Goal: Contribute content: Add original content to the website for others to see

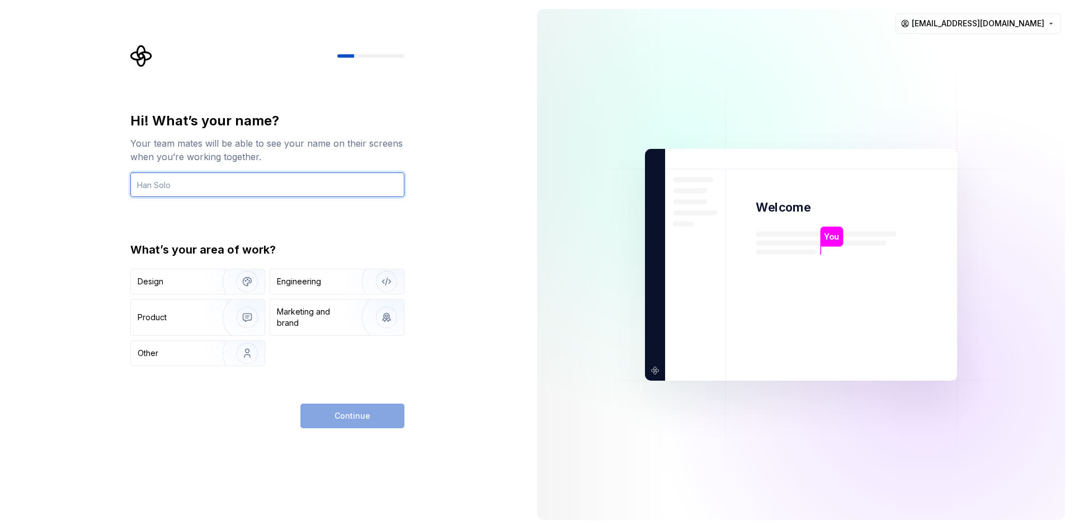
click at [327, 189] on input "text" at bounding box center [267, 184] width 274 height 25
type input "[PERSON_NAME]"
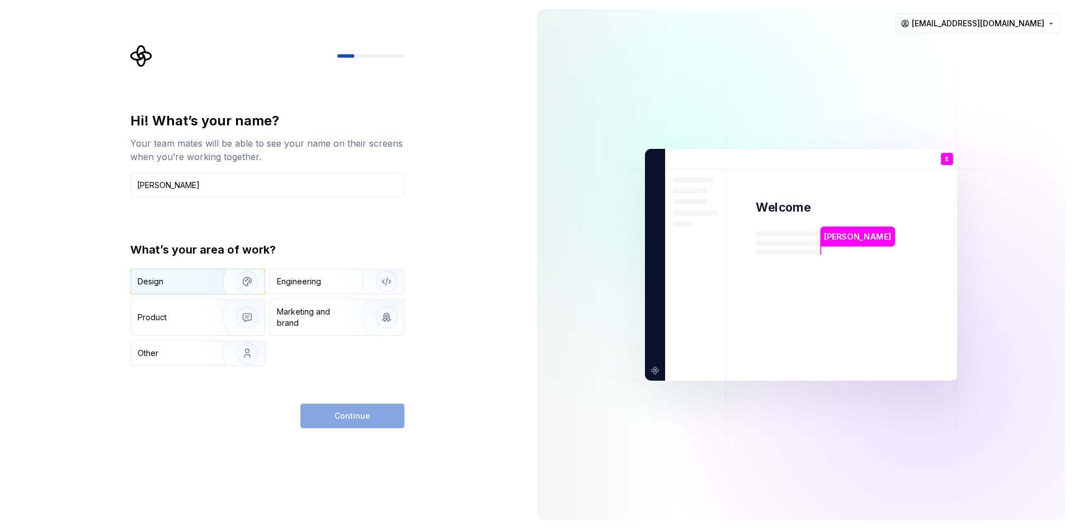
click at [179, 280] on div "Design" at bounding box center [173, 281] width 71 height 11
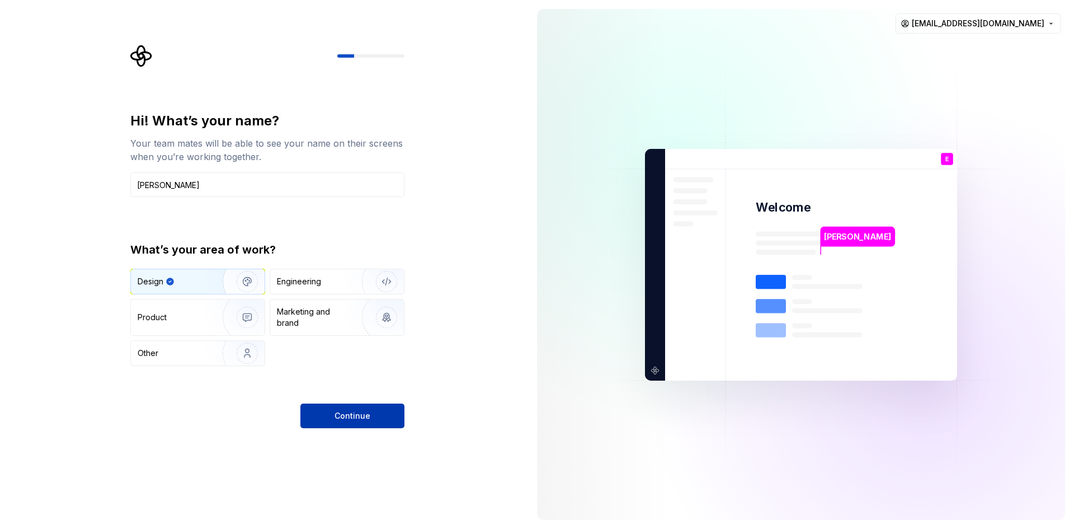
click at [347, 422] on button "Continue" at bounding box center [353, 415] width 104 height 25
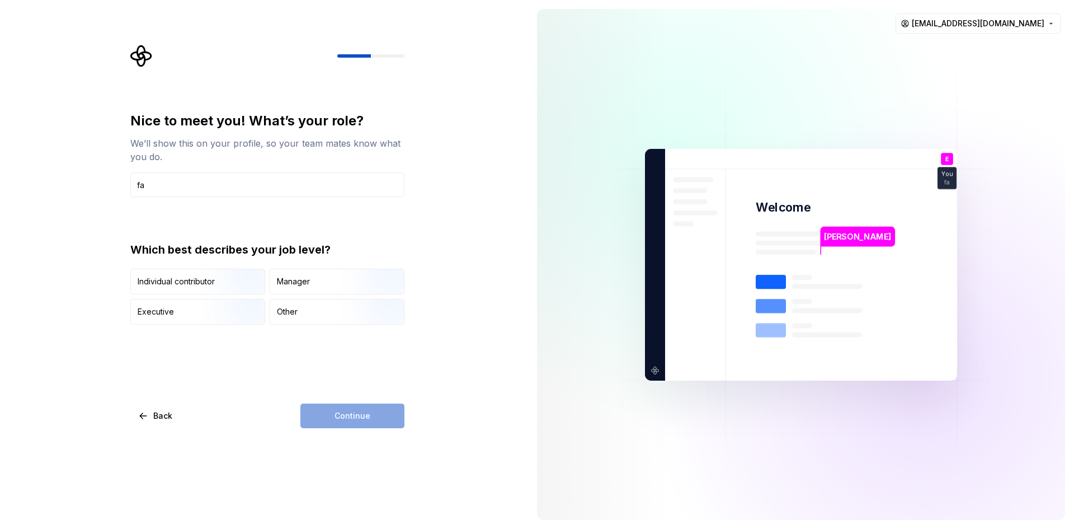
type input "f"
type input "Desenvolvedor de Sistemas"
click at [210, 270] on img "button" at bounding box center [238, 295] width 72 height 75
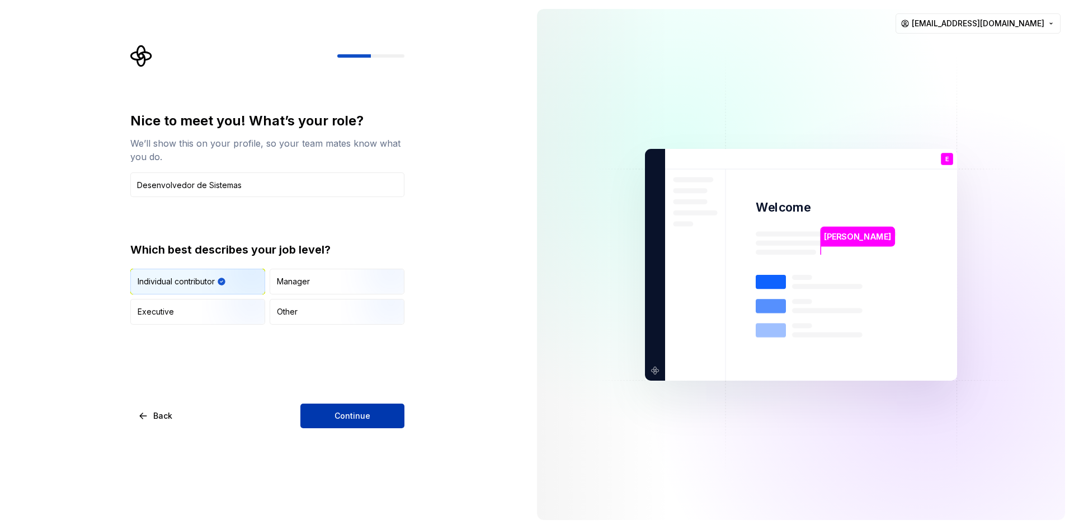
click at [338, 413] on span "Continue" at bounding box center [353, 415] width 36 height 11
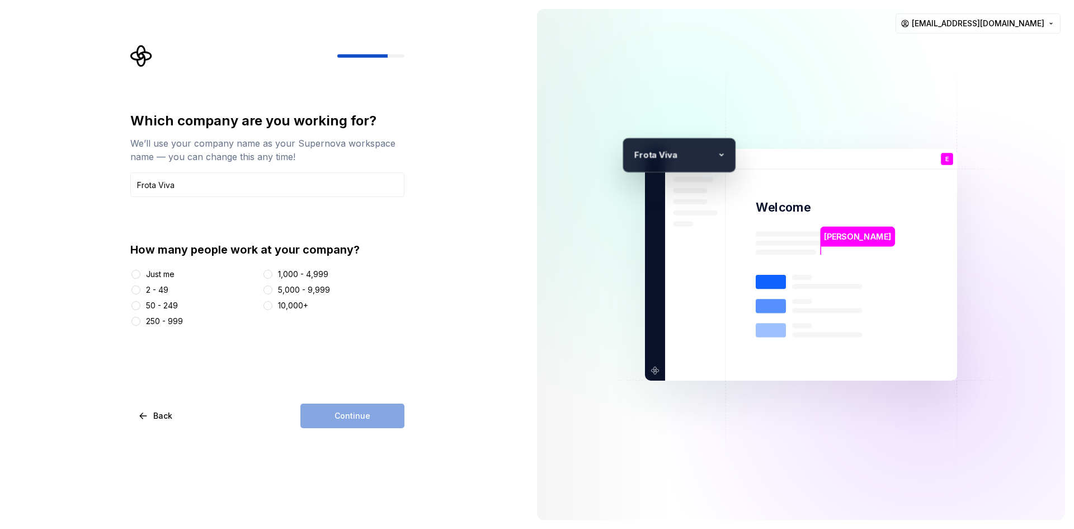
type input "Frota Viva"
click at [154, 287] on div "2 - 49" at bounding box center [157, 289] width 22 height 11
click at [140, 287] on button "2 - 49" at bounding box center [136, 289] width 9 height 9
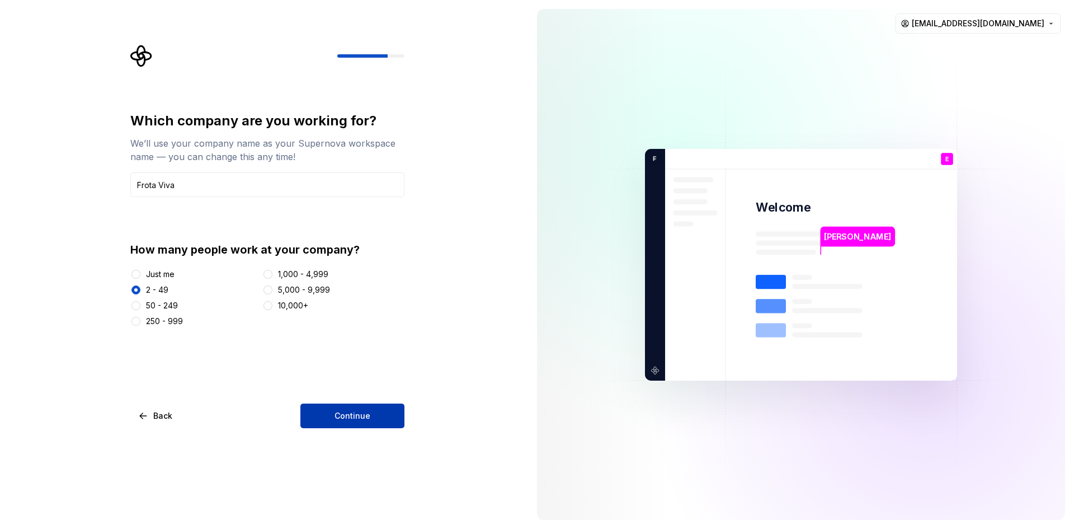
click at [337, 417] on span "Continue" at bounding box center [353, 415] width 36 height 11
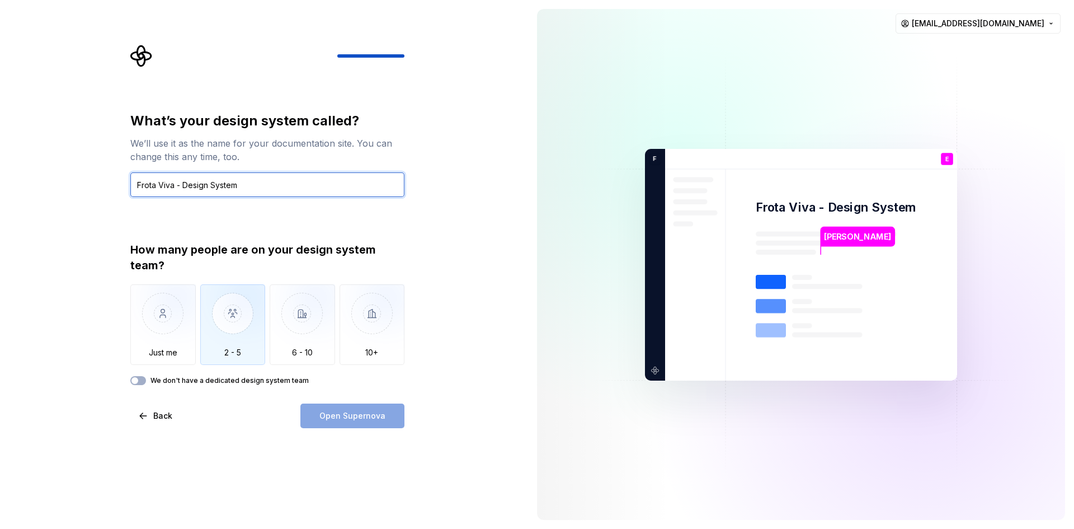
type input "Frota Viva - Design System"
click at [214, 314] on img "button" at bounding box center [232, 321] width 65 height 75
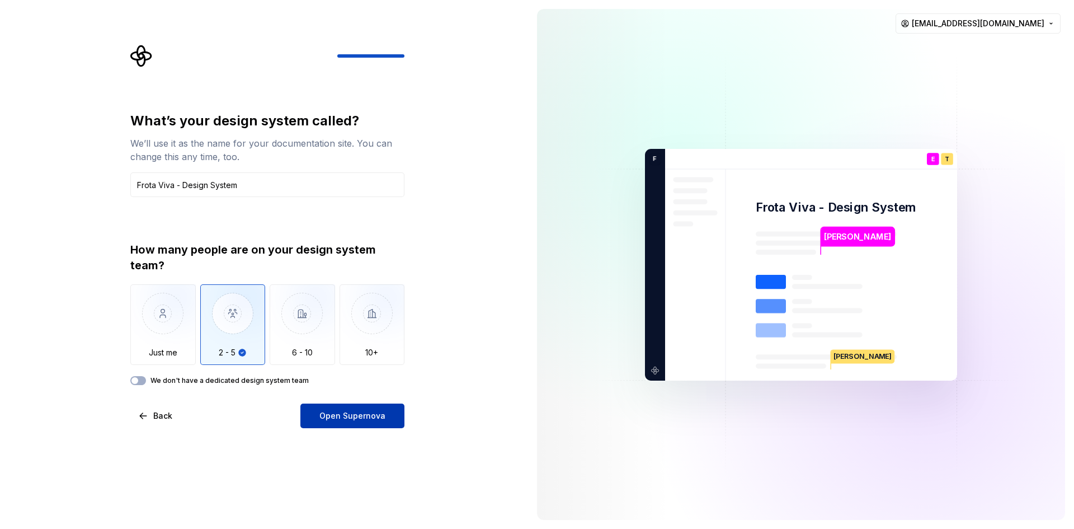
click at [360, 425] on button "Open Supernova" at bounding box center [353, 415] width 104 height 25
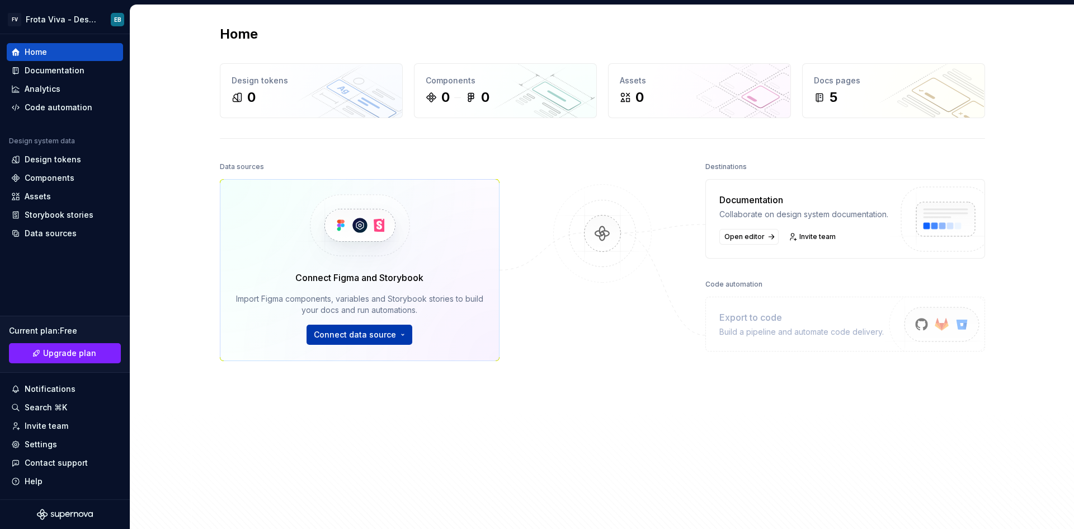
click at [344, 335] on html "[PERSON_NAME] Viva - Design System EB Home Documentation Analytics Code automat…" at bounding box center [537, 264] width 1074 height 529
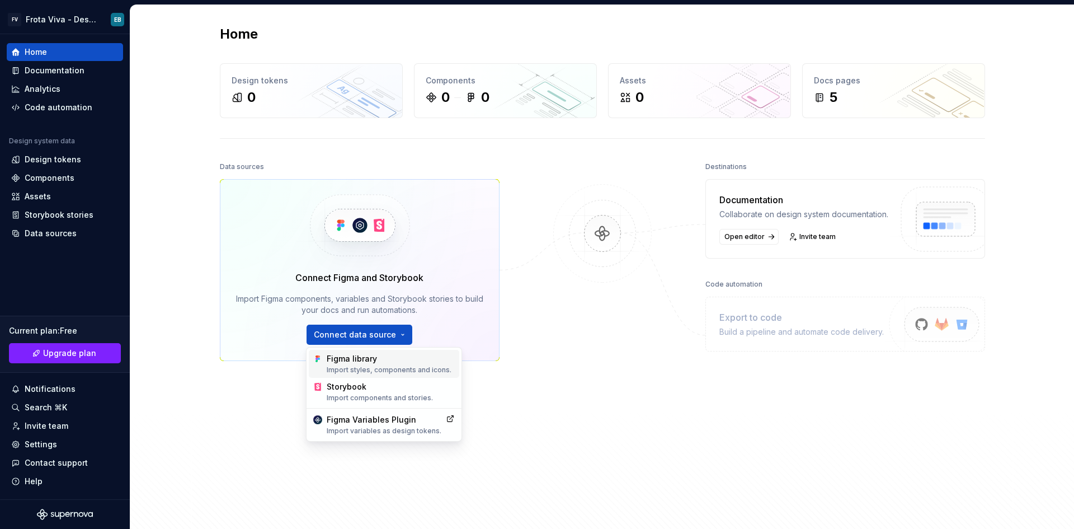
click at [354, 374] on div "Figma library Import styles, components and icons." at bounding box center [384, 364] width 151 height 28
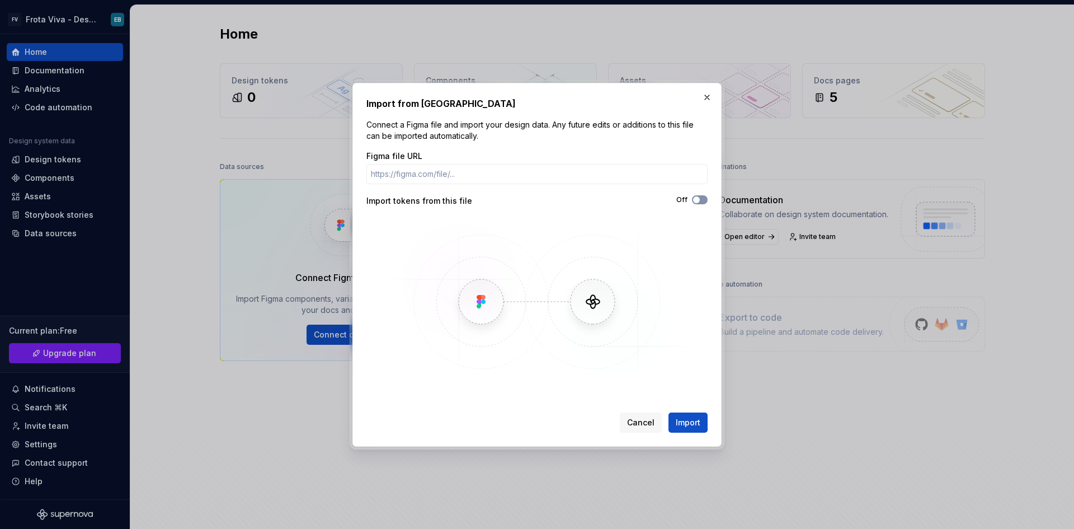
click at [705, 200] on button "Off" at bounding box center [700, 199] width 16 height 9
click at [705, 200] on span "button" at bounding box center [703, 199] width 7 height 7
click at [705, 200] on button "Off" at bounding box center [700, 199] width 16 height 9
type button "on"
click at [459, 163] on div "Figma file URL" at bounding box center [537, 168] width 341 height 34
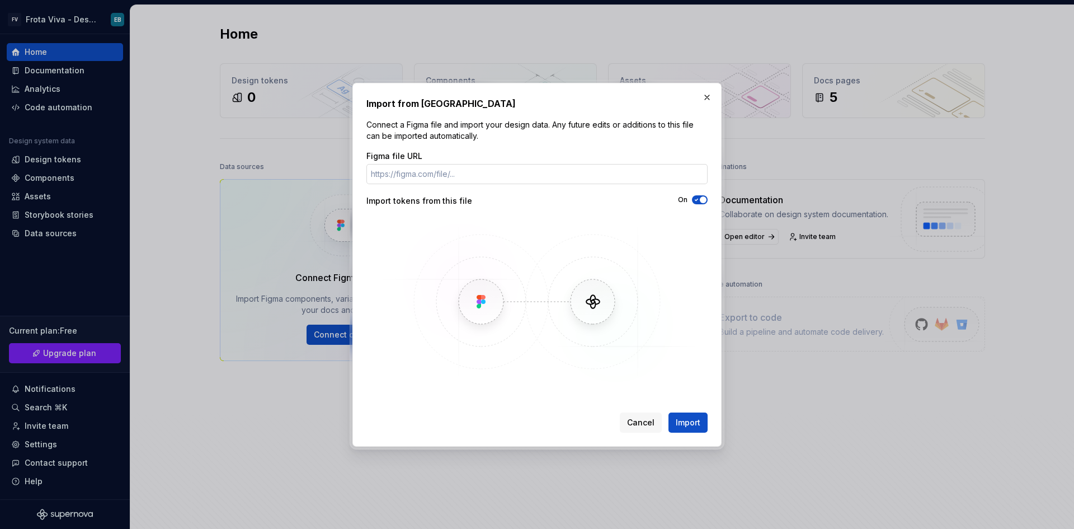
click at [459, 168] on input "Figma file URL" at bounding box center [537, 174] width 341 height 20
paste input "[URL][DOMAIN_NAME]"
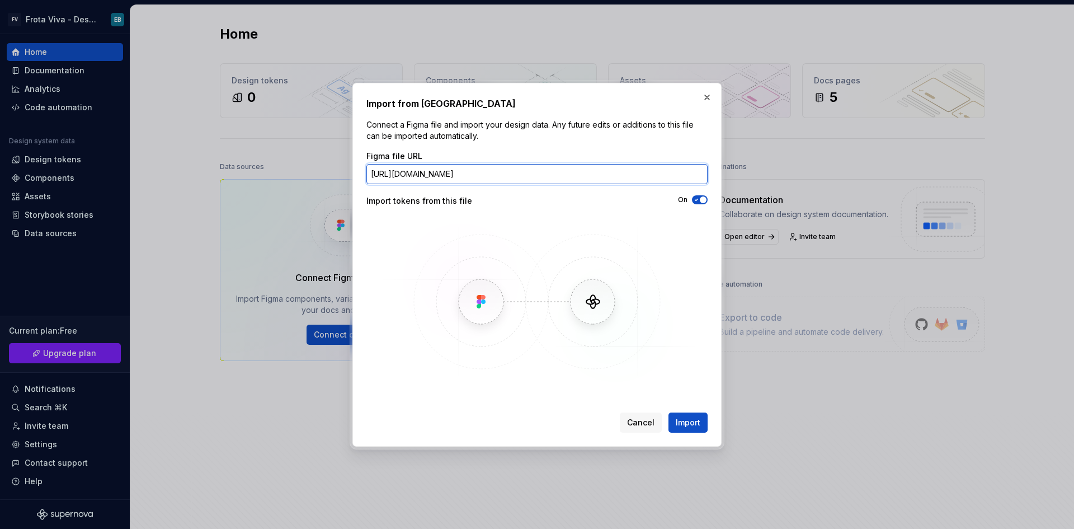
scroll to position [0, 150]
type input "[URL][DOMAIN_NAME]"
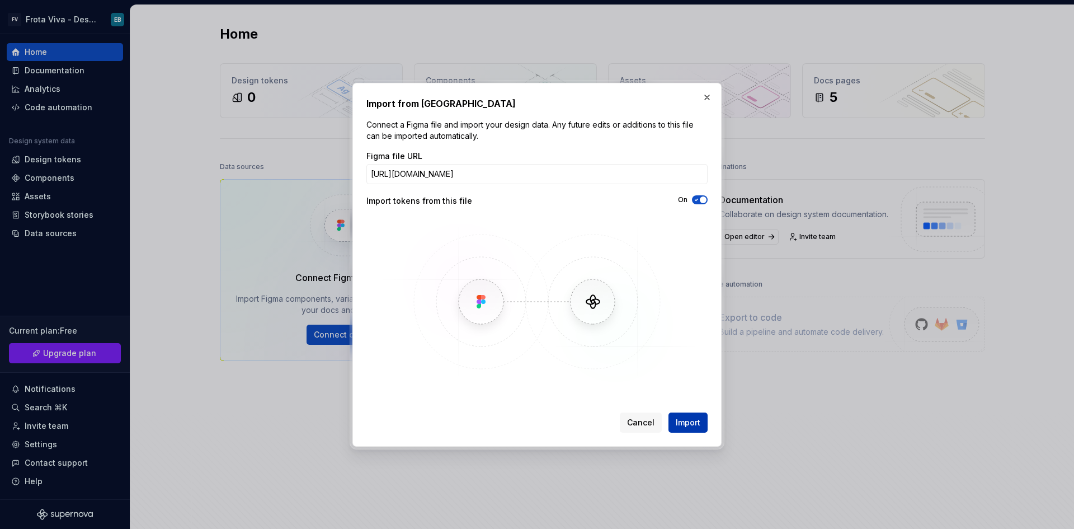
click at [694, 431] on button "Import" at bounding box center [688, 422] width 39 height 20
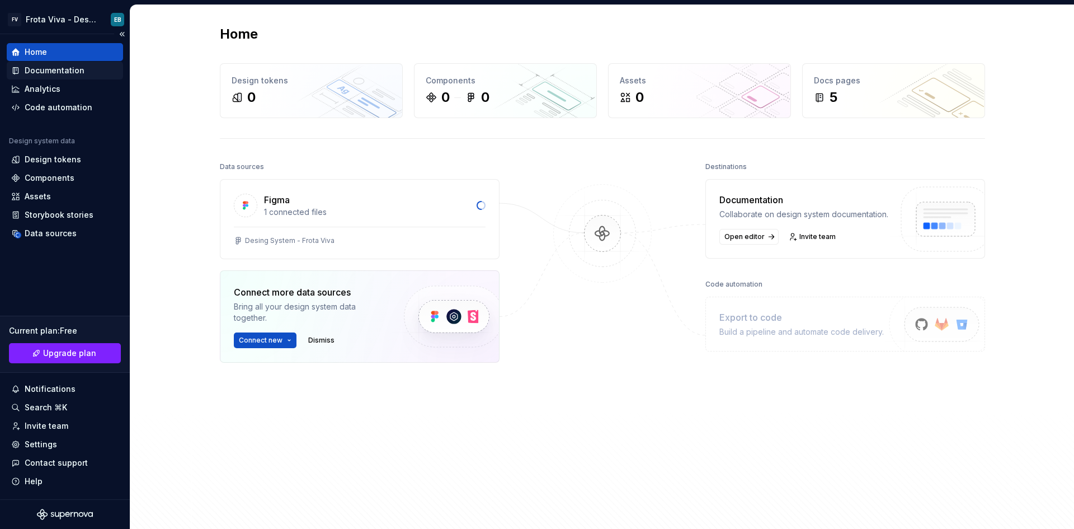
click at [21, 68] on div "Documentation" at bounding box center [64, 70] width 107 height 11
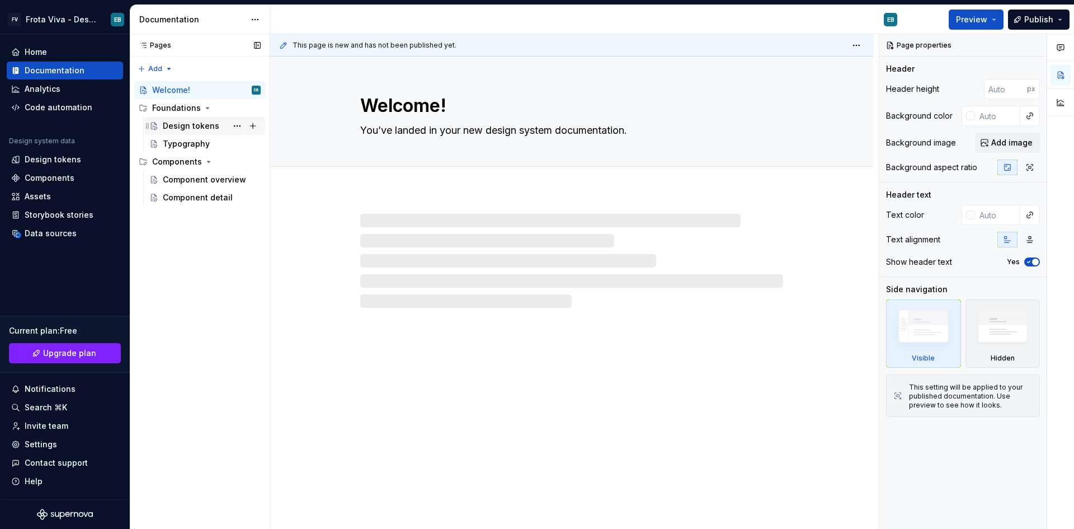
click at [203, 128] on div "Design tokens" at bounding box center [191, 125] width 57 height 11
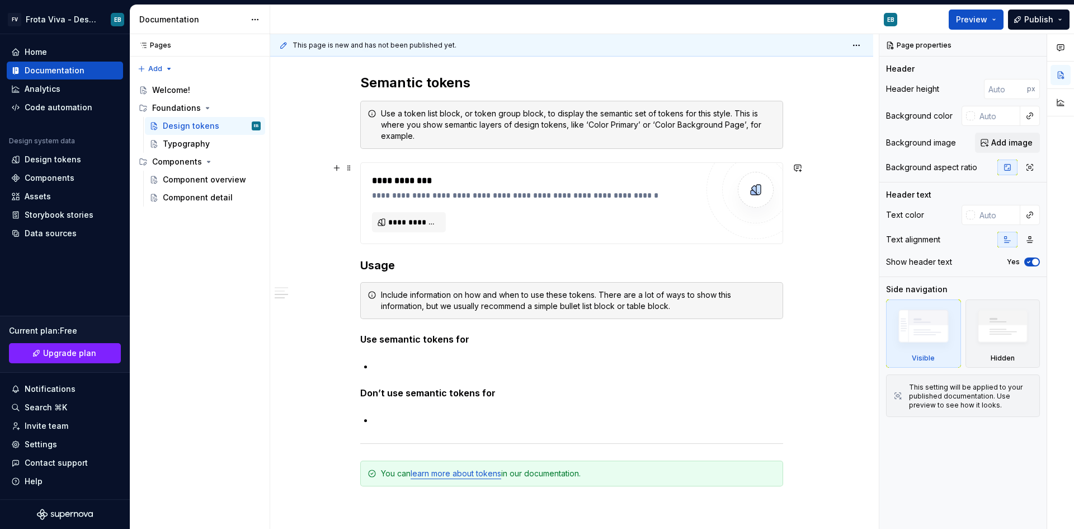
scroll to position [783, 0]
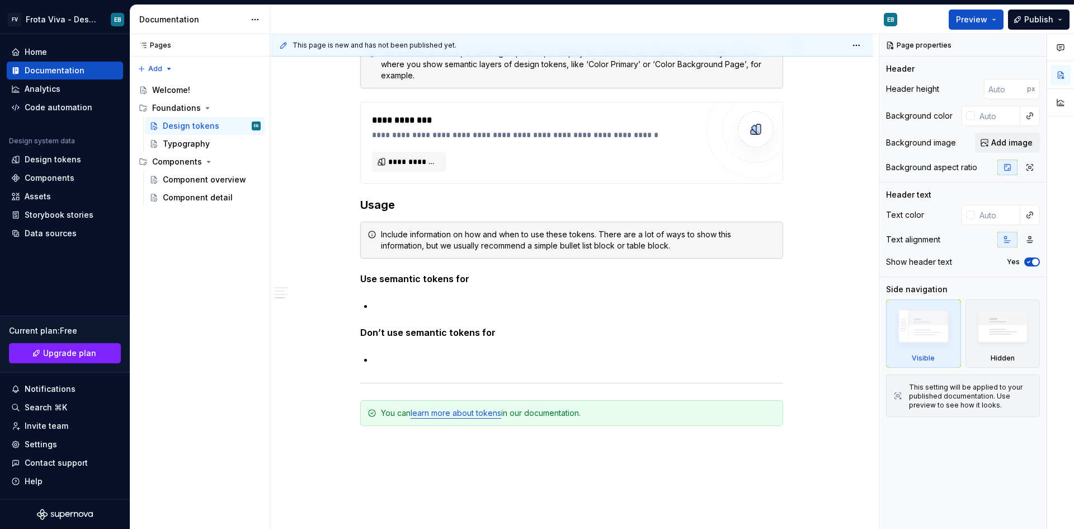
type textarea "*"
